Goal: Check status: Check status

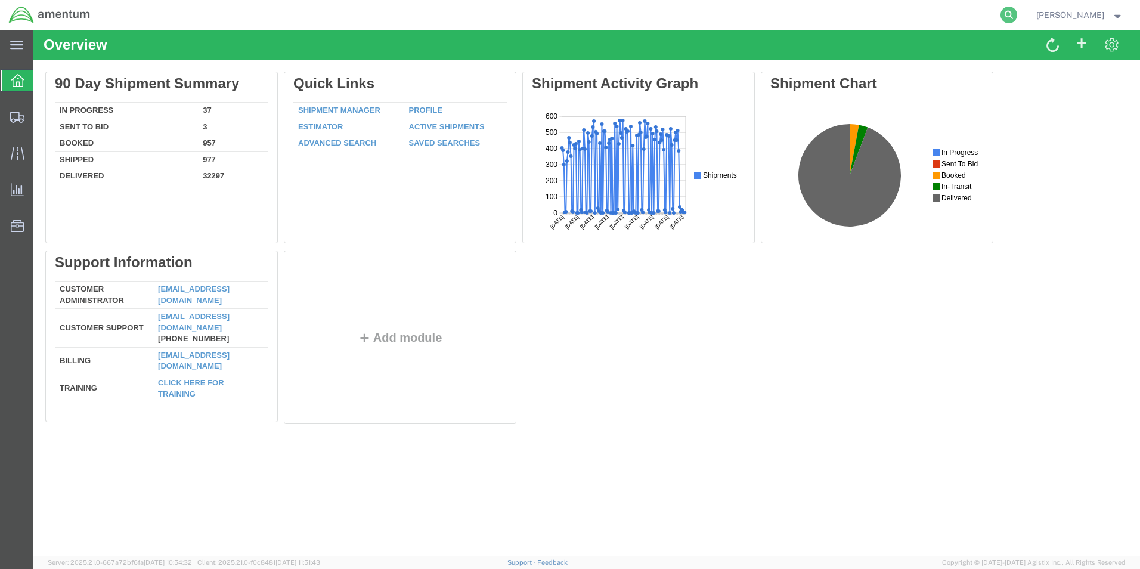
click at [1017, 14] on icon at bounding box center [1009, 15] width 17 height 17
click at [717, 13] on input "search" at bounding box center [819, 15] width 363 height 29
paste input "393630072894"
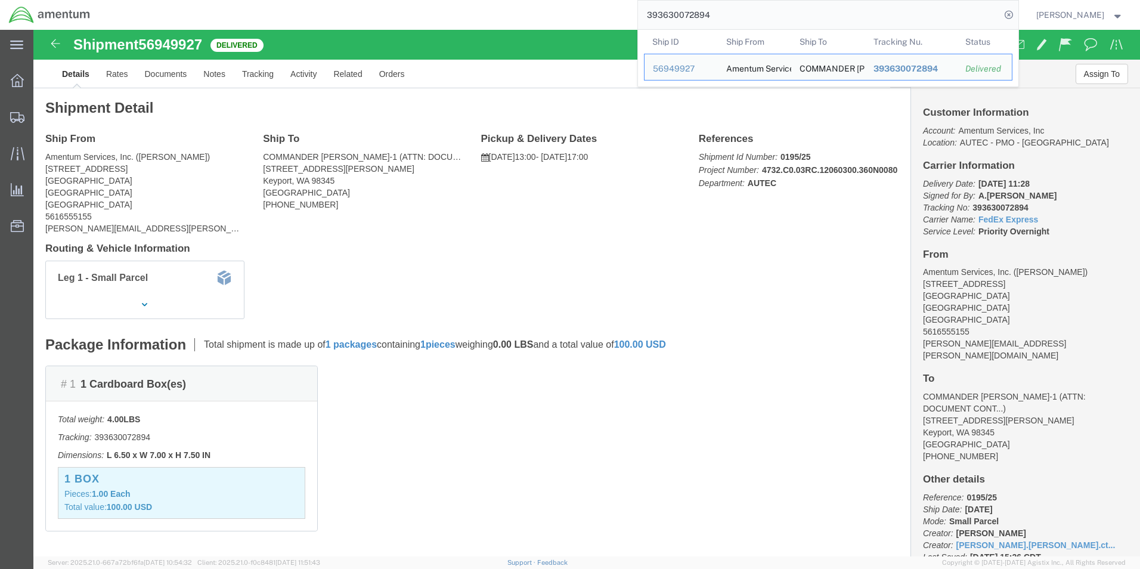
click ul "Details Rates Documents Notes Tracking Activity Related Orders"
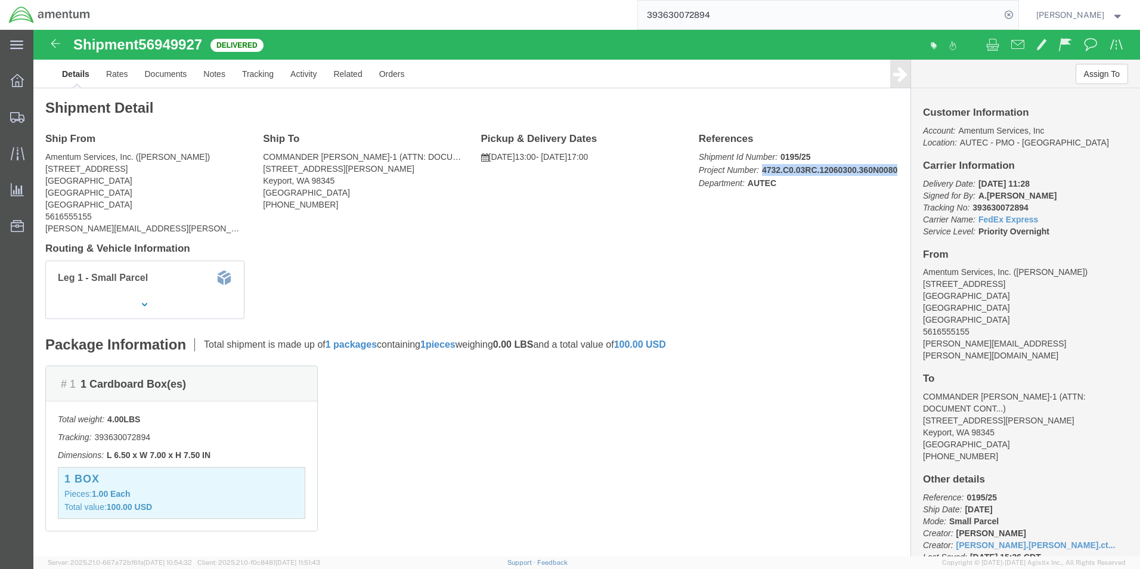
drag, startPoint x: 658, startPoint y: 154, endPoint x: 797, endPoint y: 157, distance: 138.4
click div "References Shipment Id Number: 0195/25 Project Number: 4732.C0.03RC.12060300.36…"
copy b "4732.C0.03RC.12060300.360N0080"
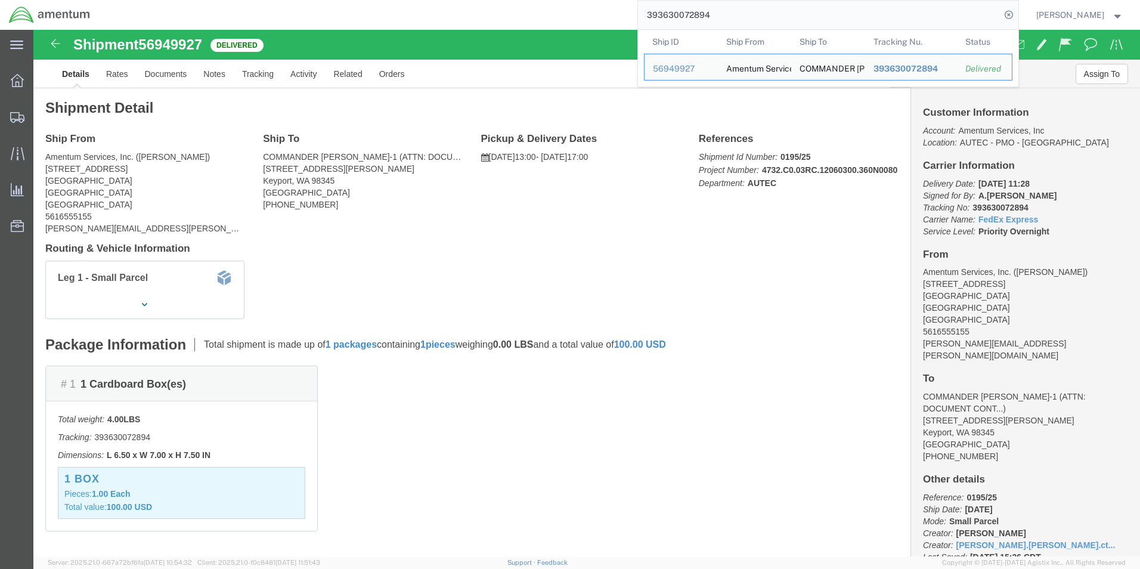
drag, startPoint x: 732, startPoint y: 14, endPoint x: 652, endPoint y: 14, distance: 79.9
click at [652, 14] on input "393630072894" at bounding box center [819, 15] width 363 height 29
paste input "7304816"
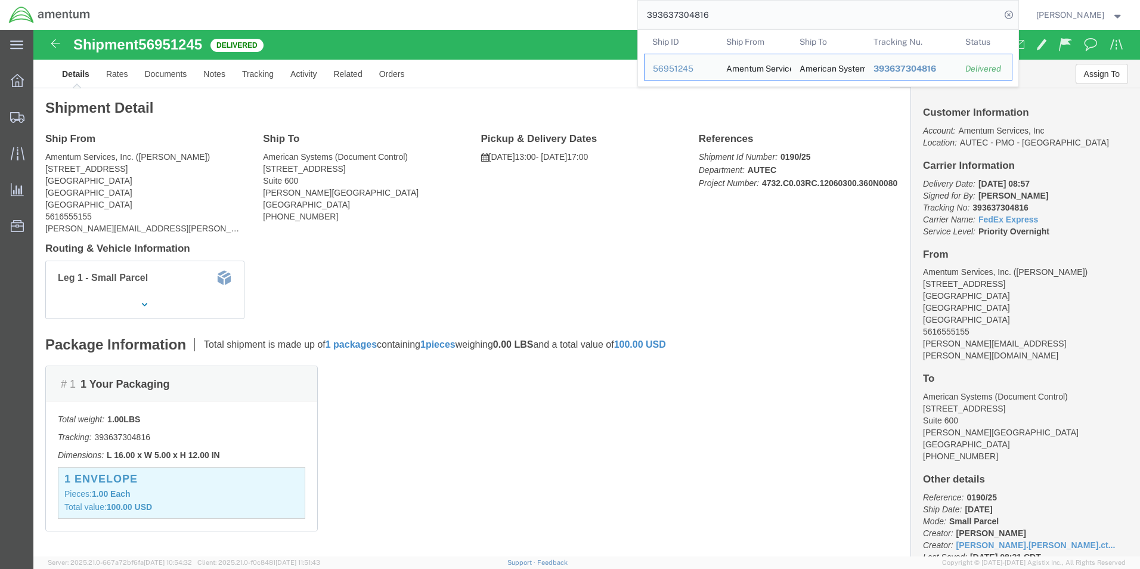
drag, startPoint x: 722, startPoint y: 8, endPoint x: 647, endPoint y: 14, distance: 75.4
click at [647, 13] on div "393637304816 Ship ID Ship From Ship To Tracking Nu. Status Ship ID 56951245 Shi…" at bounding box center [559, 15] width 920 height 30
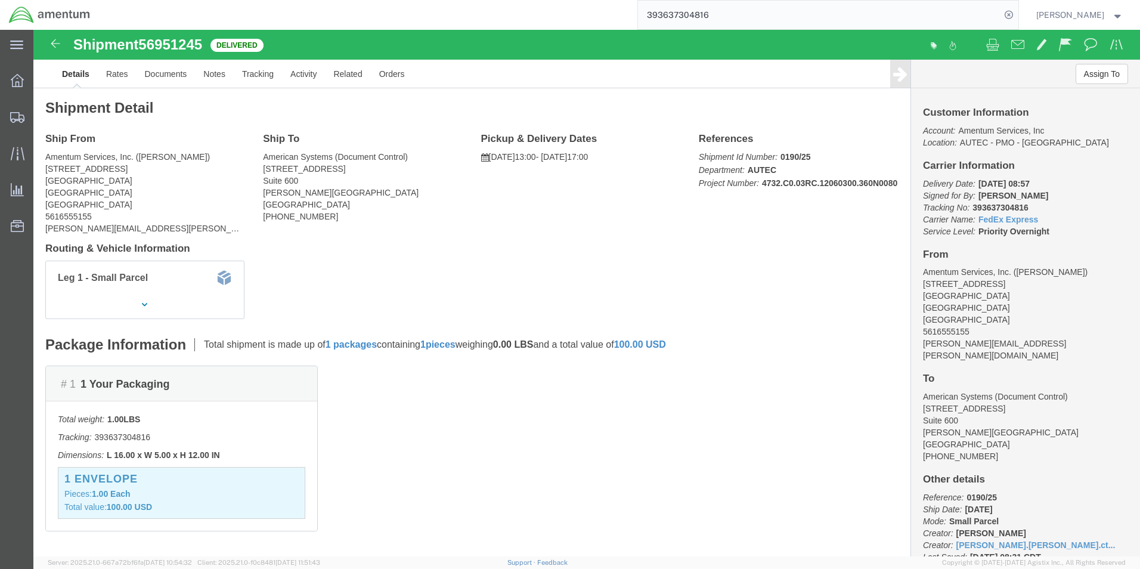
paste input "29089510"
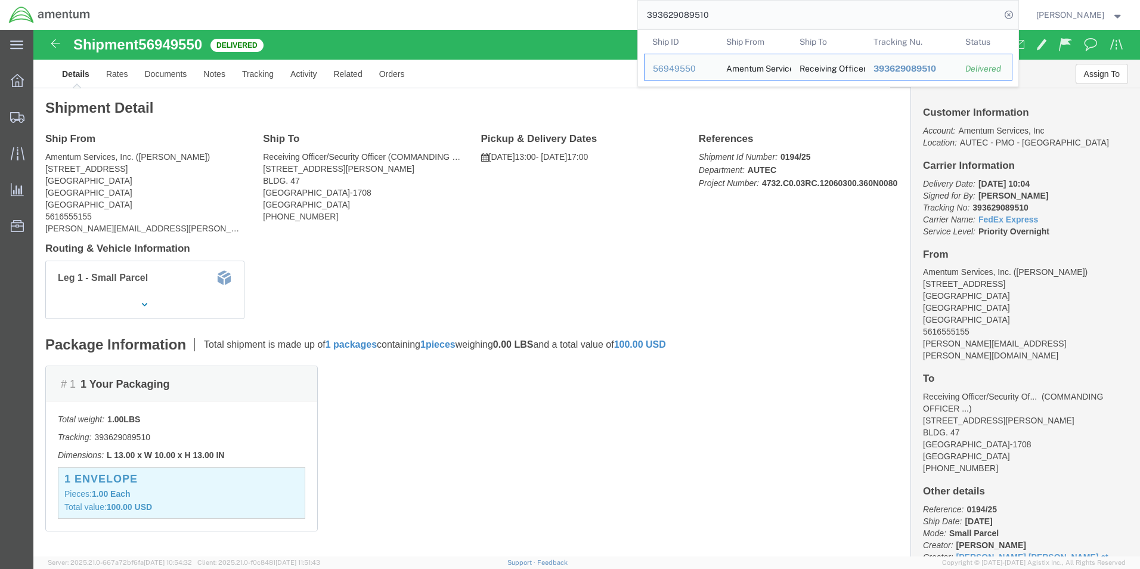
drag, startPoint x: 729, startPoint y: 13, endPoint x: 652, endPoint y: 16, distance: 76.4
click at [652, 16] on input "393629089510" at bounding box center [819, 15] width 363 height 29
paste input "46005933"
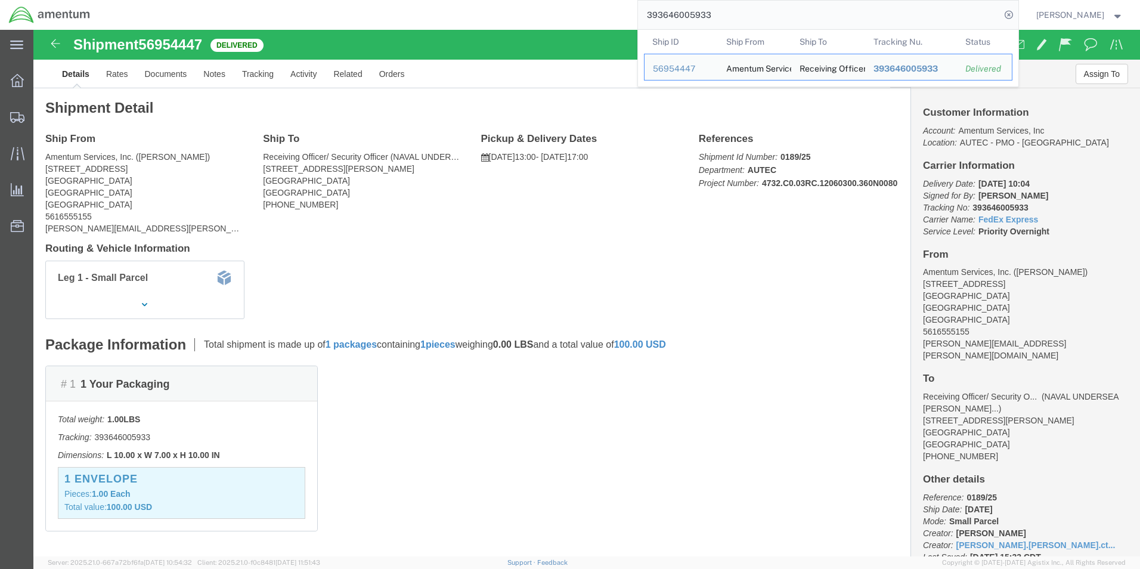
drag, startPoint x: 732, startPoint y: 10, endPoint x: 632, endPoint y: 20, distance: 101.2
click at [632, 20] on div "393646005933 Ship ID Ship From Ship To Tracking Nu. Status Ship ID 56954447 Shi…" at bounding box center [559, 15] width 920 height 30
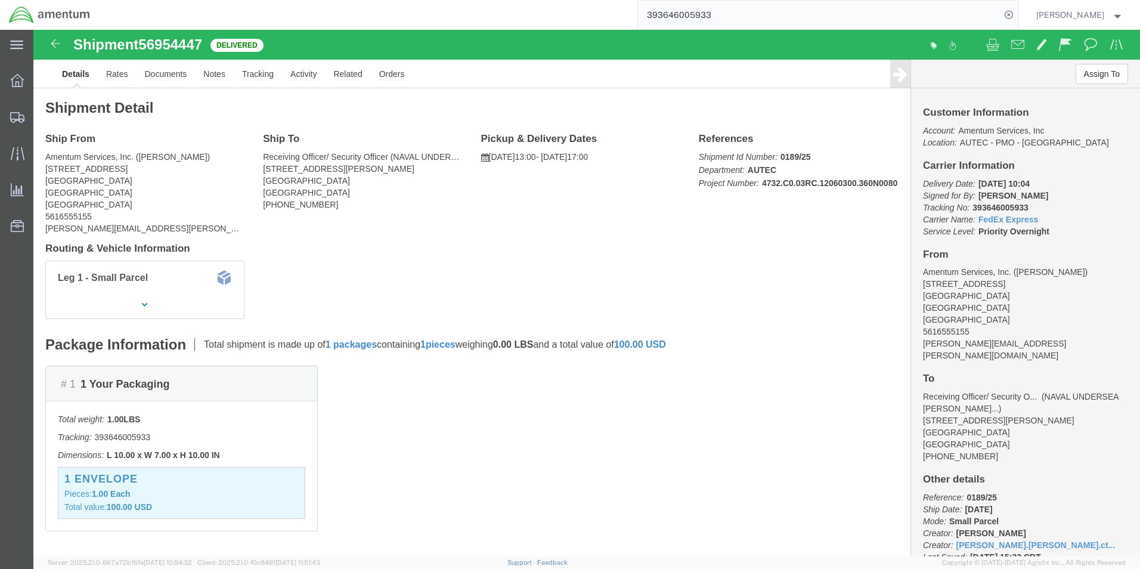
paste input "761306415"
type input "393761306415"
